Goal: Check status: Check status

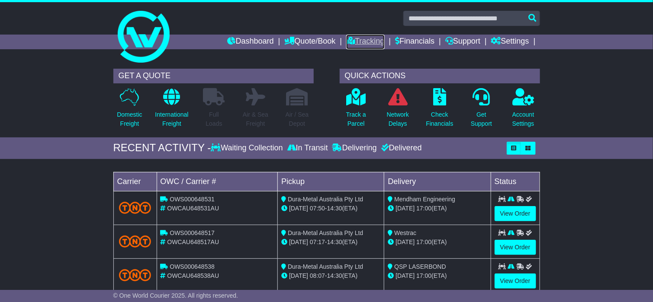
click at [349, 42] on link "Tracking" at bounding box center [365, 42] width 38 height 15
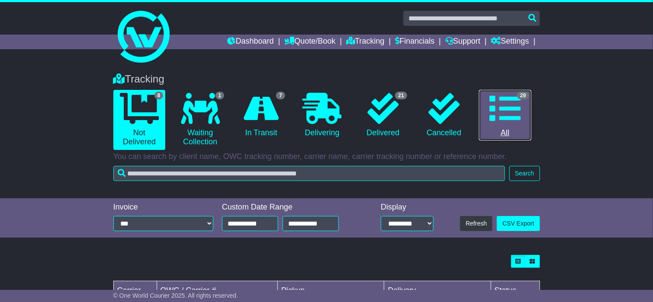
click at [510, 101] on icon at bounding box center [504, 108] width 31 height 31
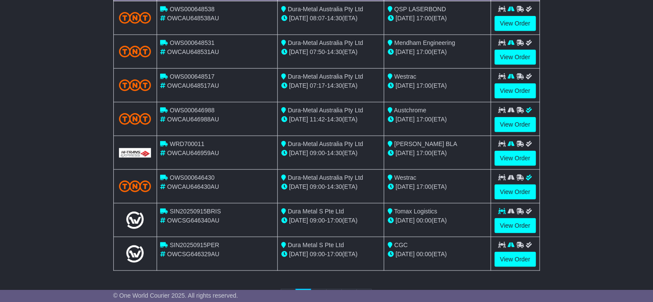
scroll to position [306, 0]
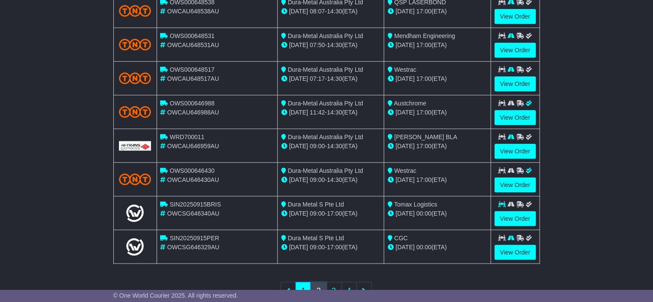
click at [318, 285] on link "2" at bounding box center [319, 291] width 16 height 18
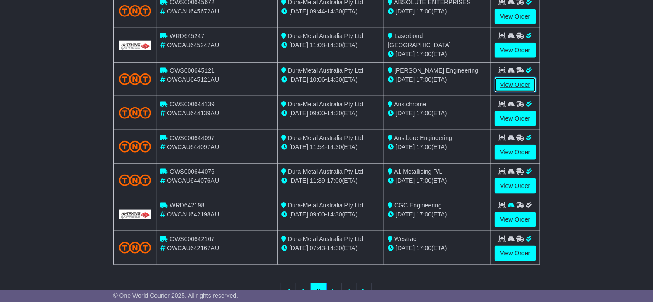
click at [507, 82] on link "View Order" at bounding box center [515, 84] width 42 height 15
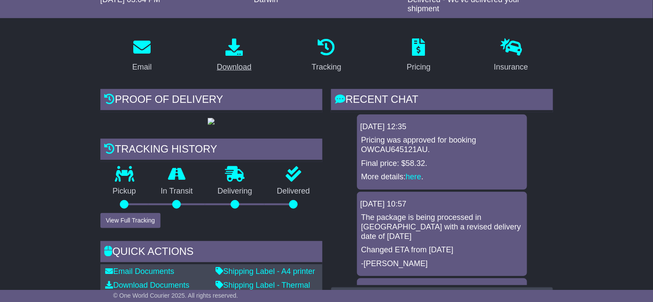
scroll to position [130, 0]
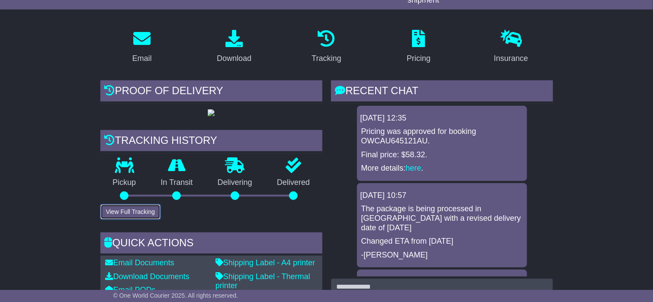
click at [123, 220] on button "View Full Tracking" at bounding box center [130, 212] width 60 height 15
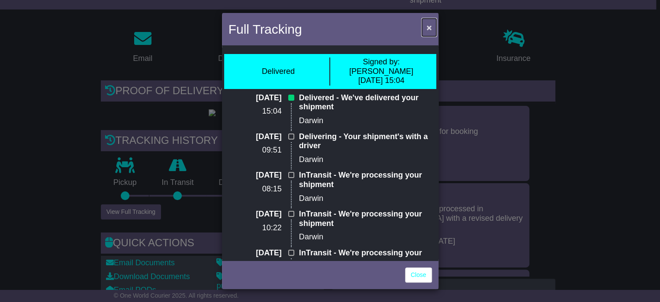
click at [432, 27] on button "×" at bounding box center [429, 28] width 14 height 18
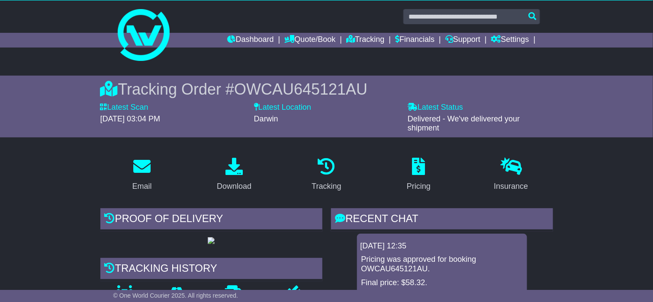
scroll to position [0, 0]
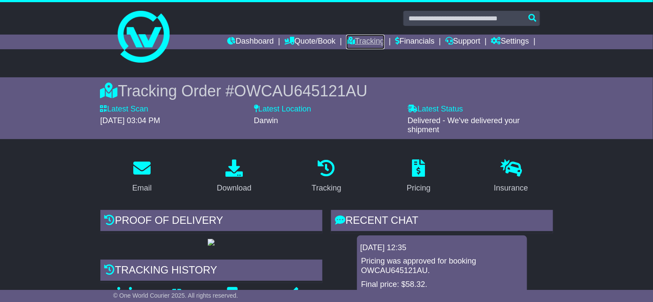
click at [363, 39] on link "Tracking" at bounding box center [365, 42] width 38 height 15
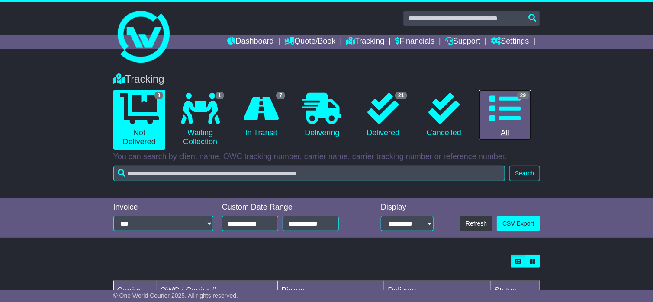
click at [504, 103] on icon at bounding box center [504, 108] width 31 height 31
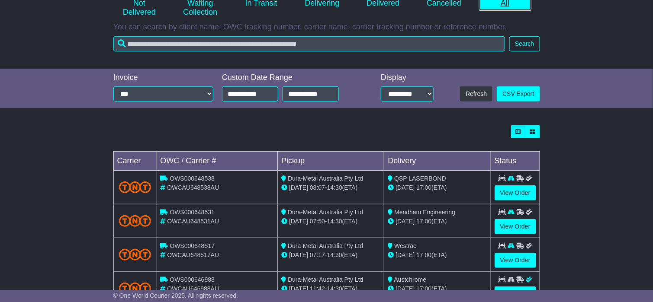
scroll to position [260, 0]
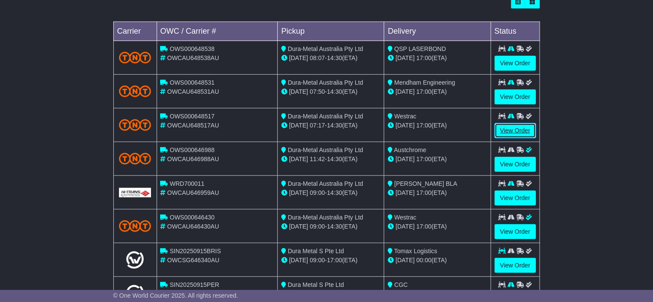
click at [510, 128] on link "View Order" at bounding box center [515, 130] width 42 height 15
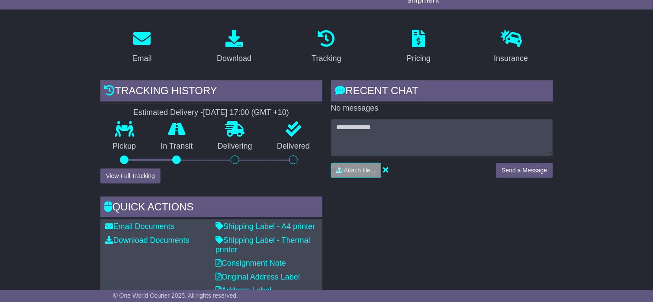
scroll to position [260, 0]
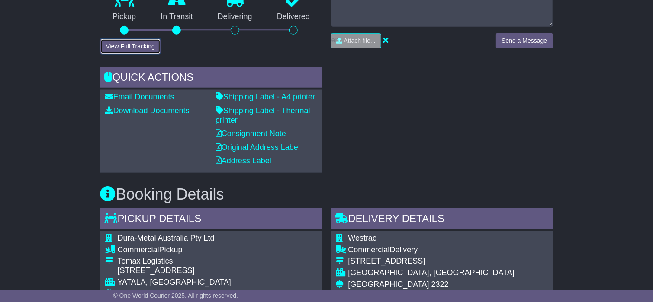
click at [130, 45] on button "View Full Tracking" at bounding box center [130, 46] width 60 height 15
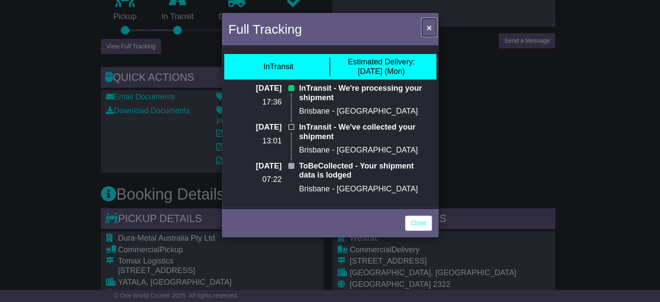
click at [431, 27] on span "×" at bounding box center [428, 27] width 5 height 10
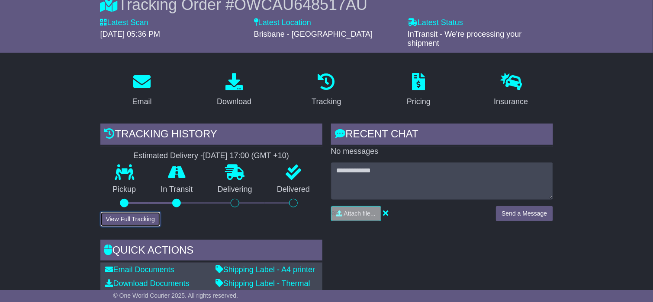
scroll to position [0, 0]
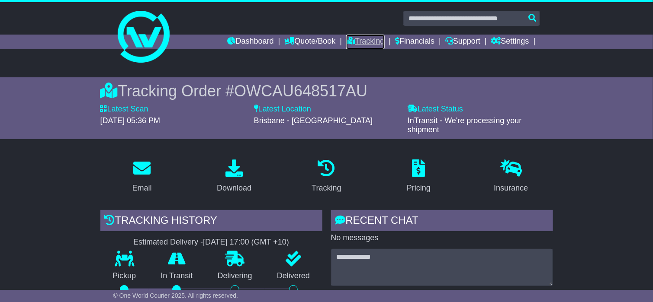
click at [350, 44] on link "Tracking" at bounding box center [365, 42] width 38 height 15
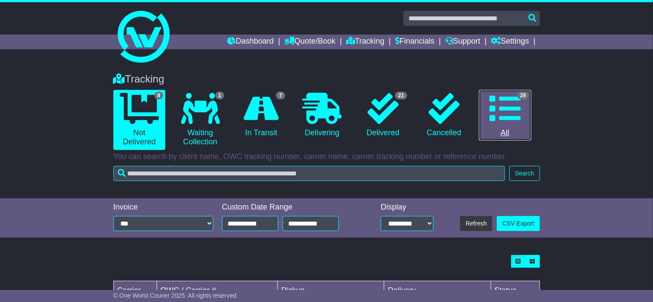
click at [514, 102] on icon at bounding box center [504, 108] width 31 height 31
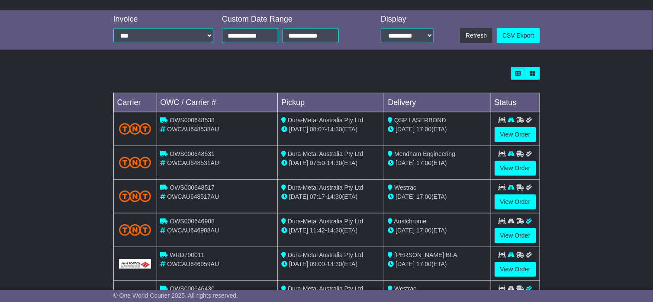
scroll to position [189, 0]
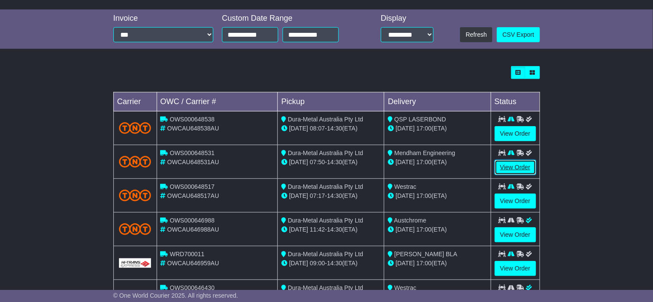
click at [519, 167] on link "View Order" at bounding box center [515, 167] width 42 height 15
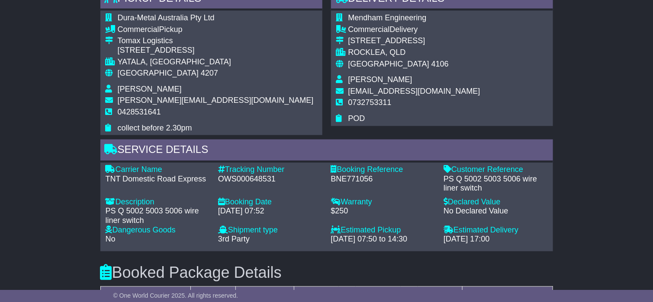
scroll to position [244, 0]
